Goal: Transaction & Acquisition: Purchase product/service

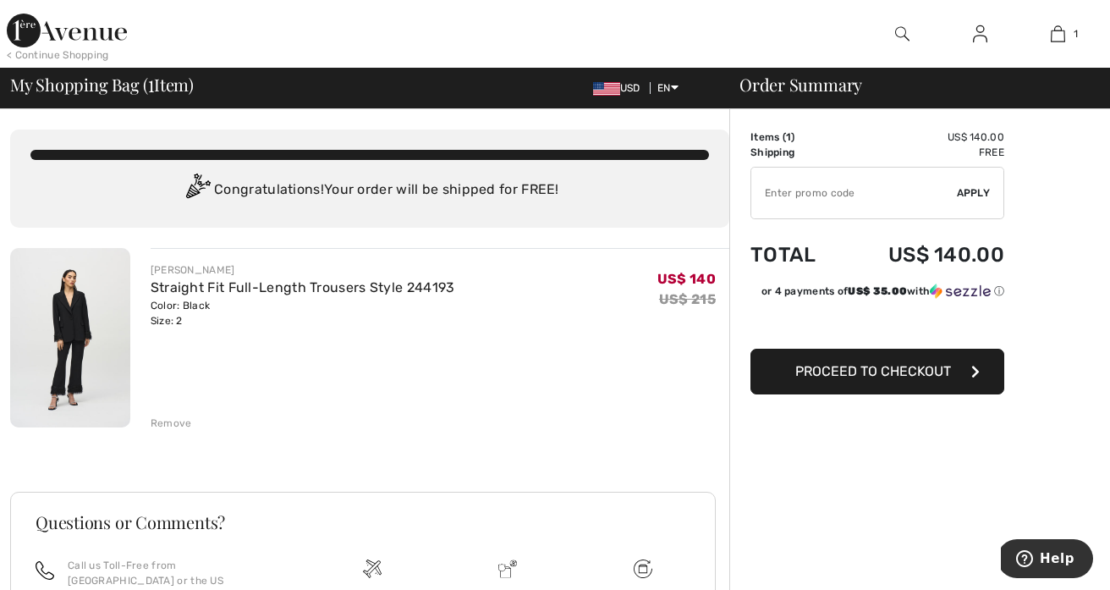
type input "NEW15"
type input "FREEXPRESS"
type input "NEW10"
type input "FLASH15"
type input "SALEAVENUE"
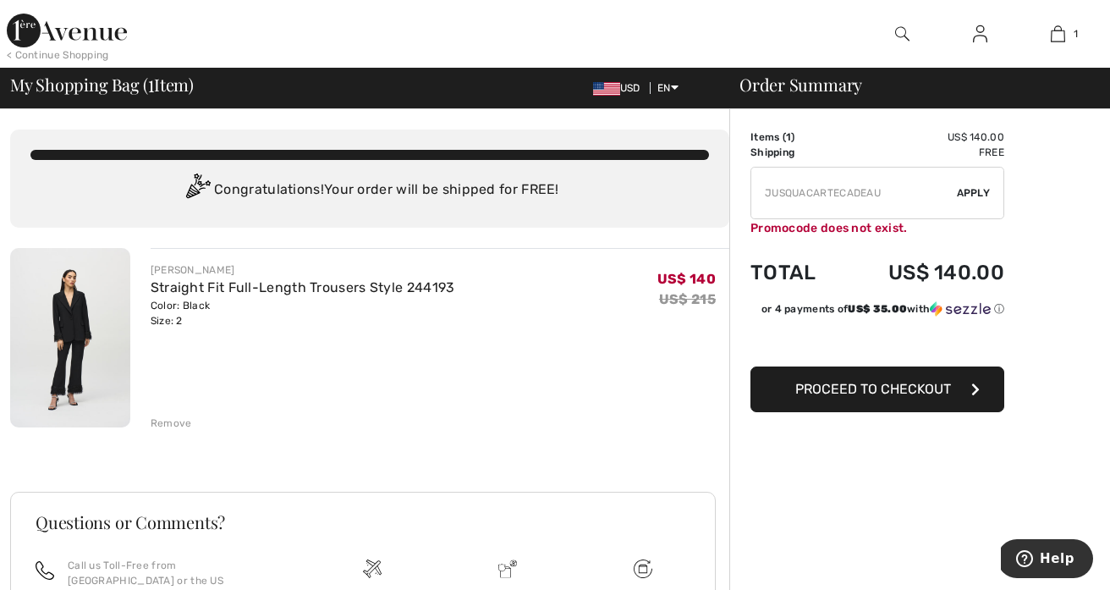
type input "FREEDENIMBAG"
type input "MAMA"
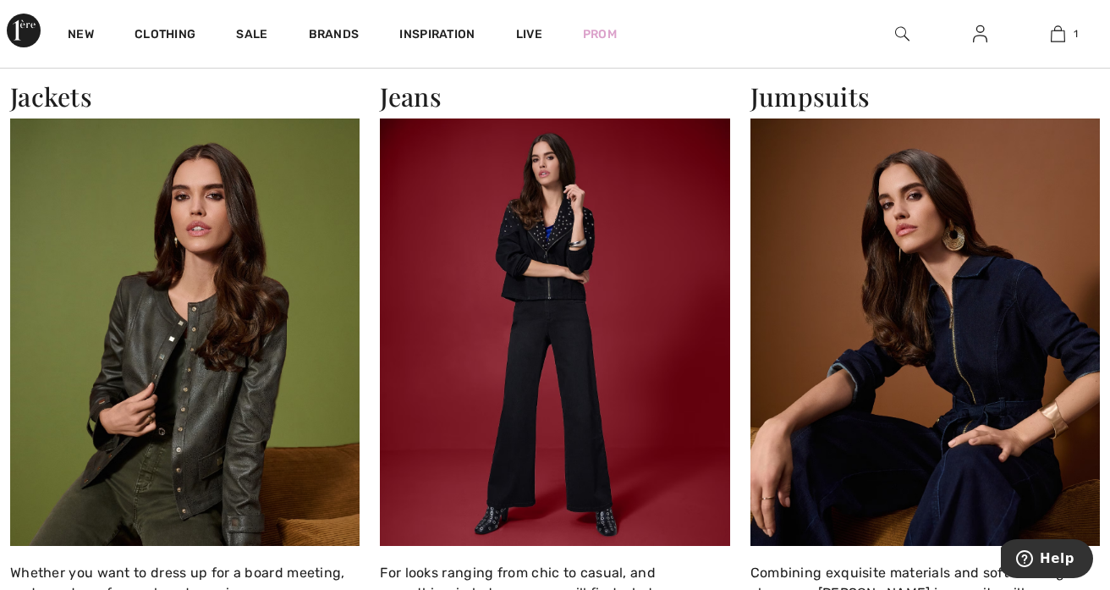
scroll to position [1592, 0]
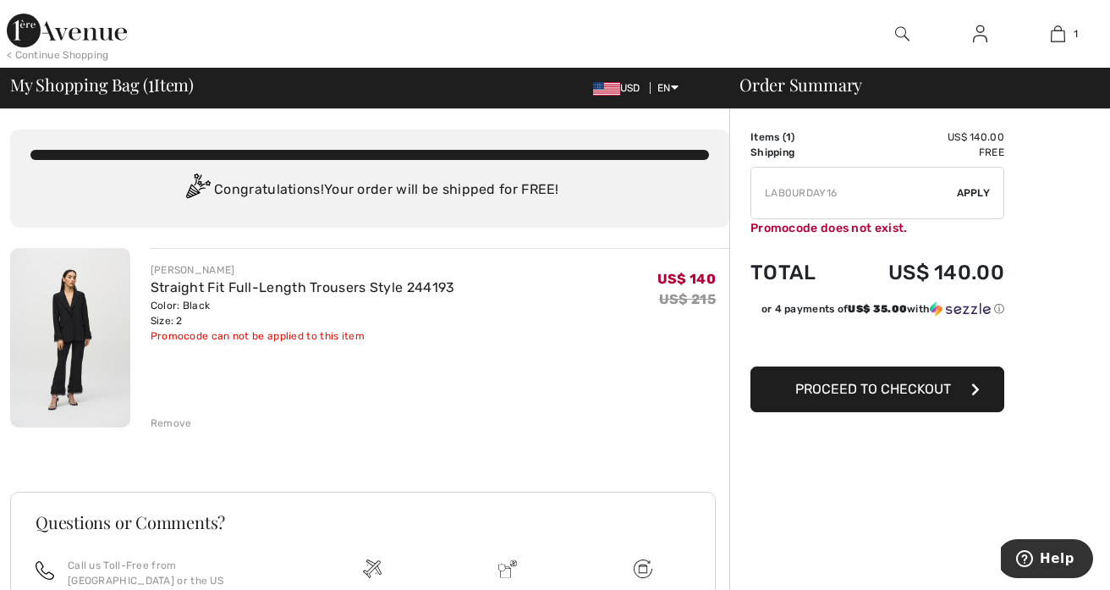
type input "FREEWALLET"
type input "FREEPANT"
type input "PANTSVIP"
type input "NEW15"
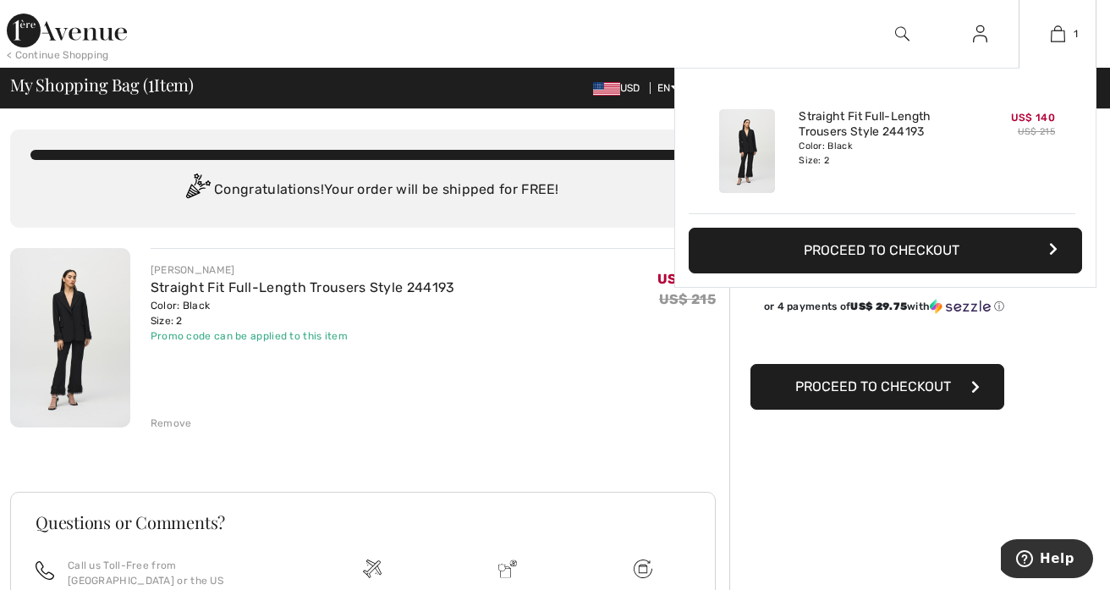
click at [929, 244] on button "Proceed to Checkout" at bounding box center [886, 251] width 394 height 46
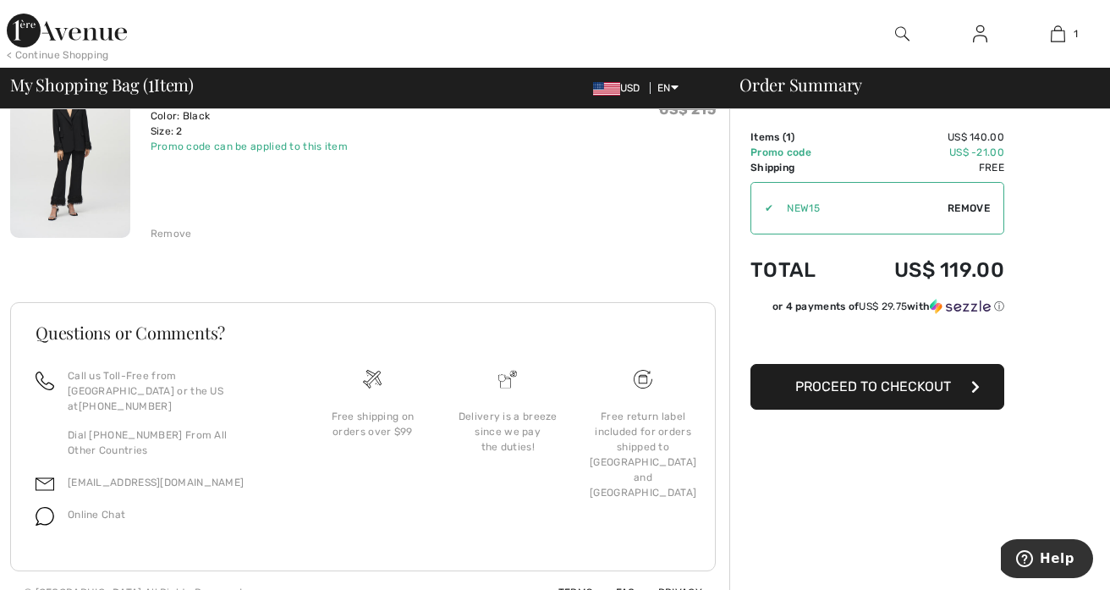
scroll to position [198, 0]
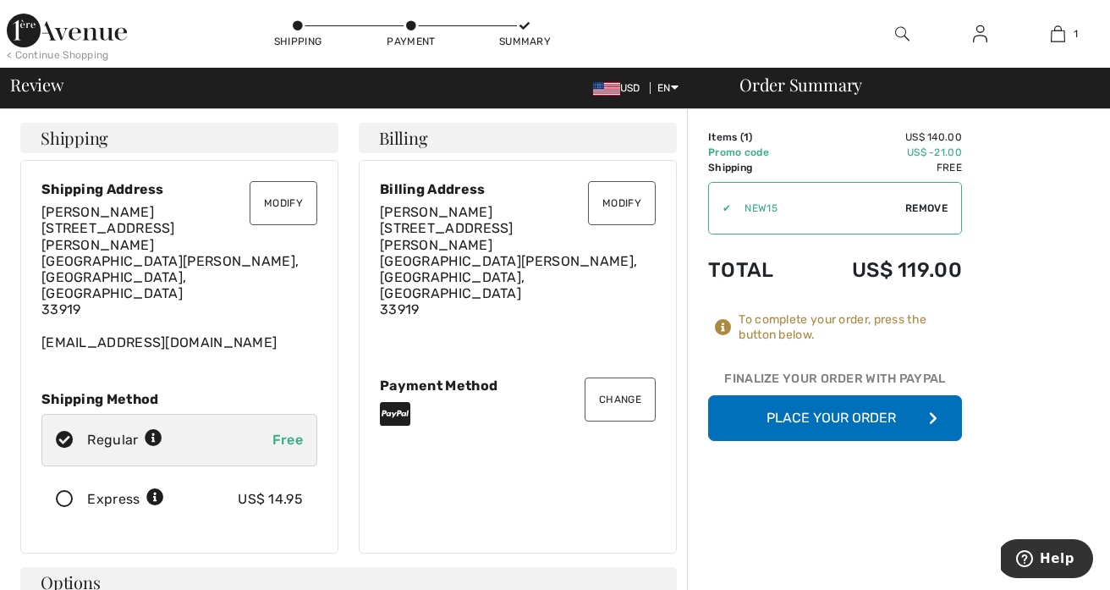
click at [834, 407] on button "Place Your Order" at bounding box center [835, 418] width 254 height 46
